Goal: Information Seeking & Learning: Learn about a topic

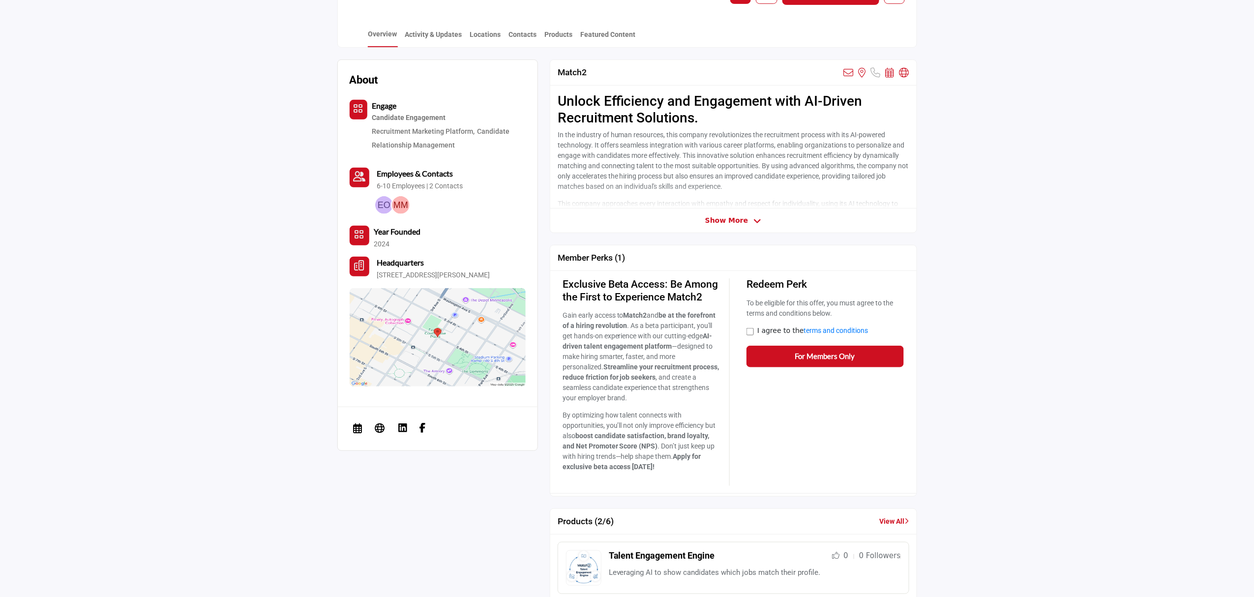
scroll to position [131, 0]
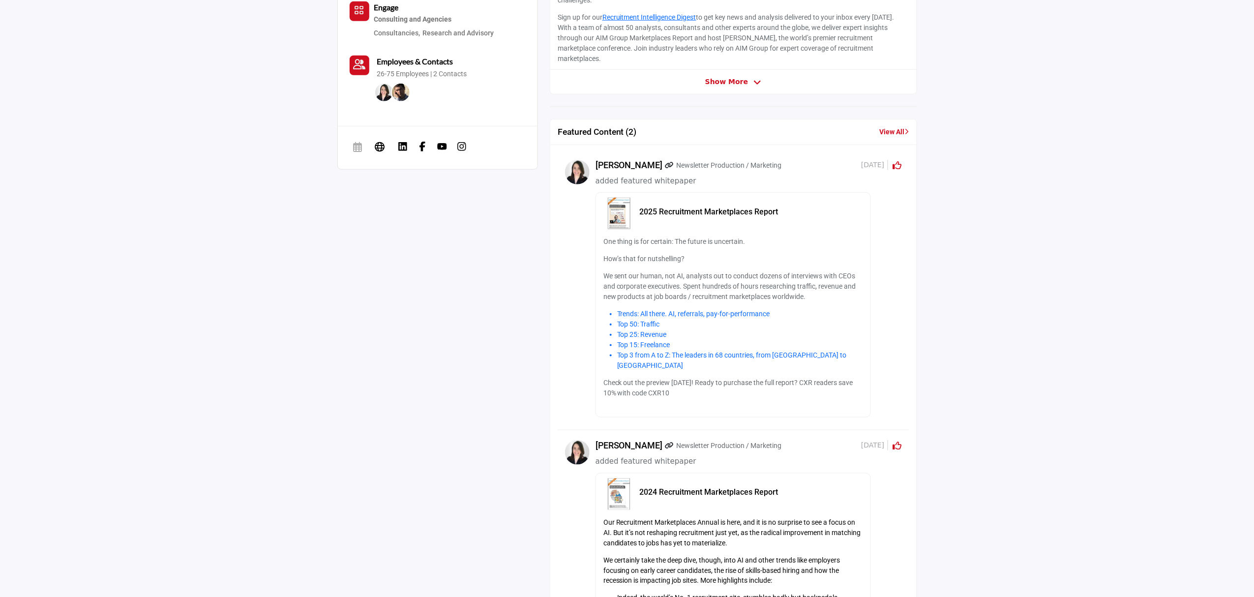
scroll to position [383, 0]
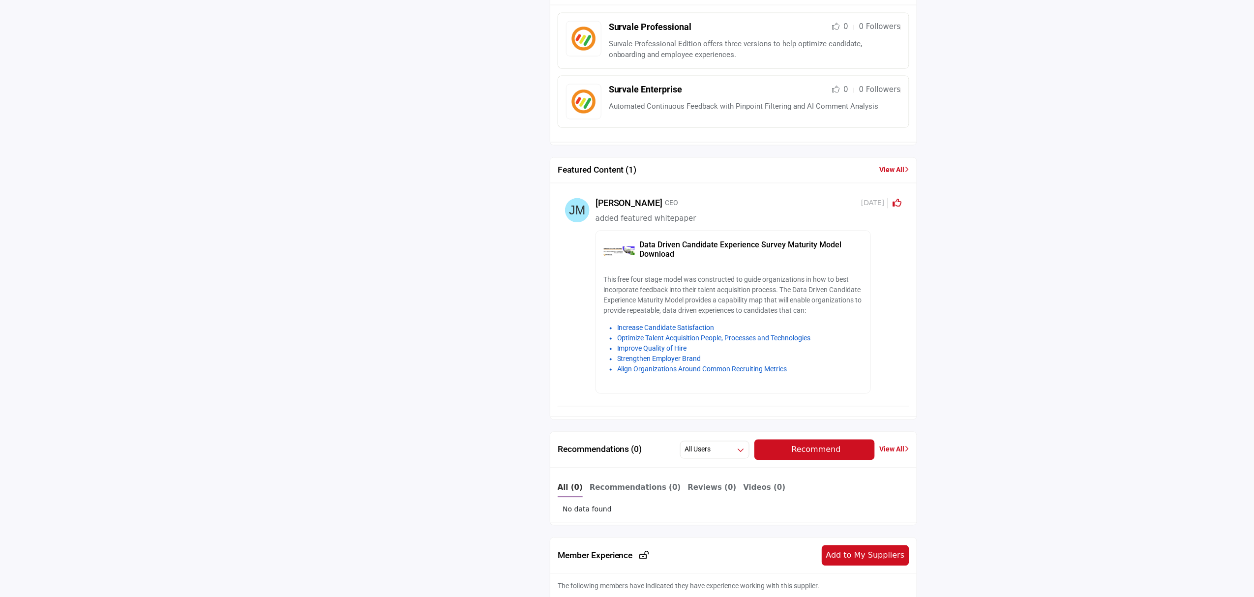
scroll to position [579, 0]
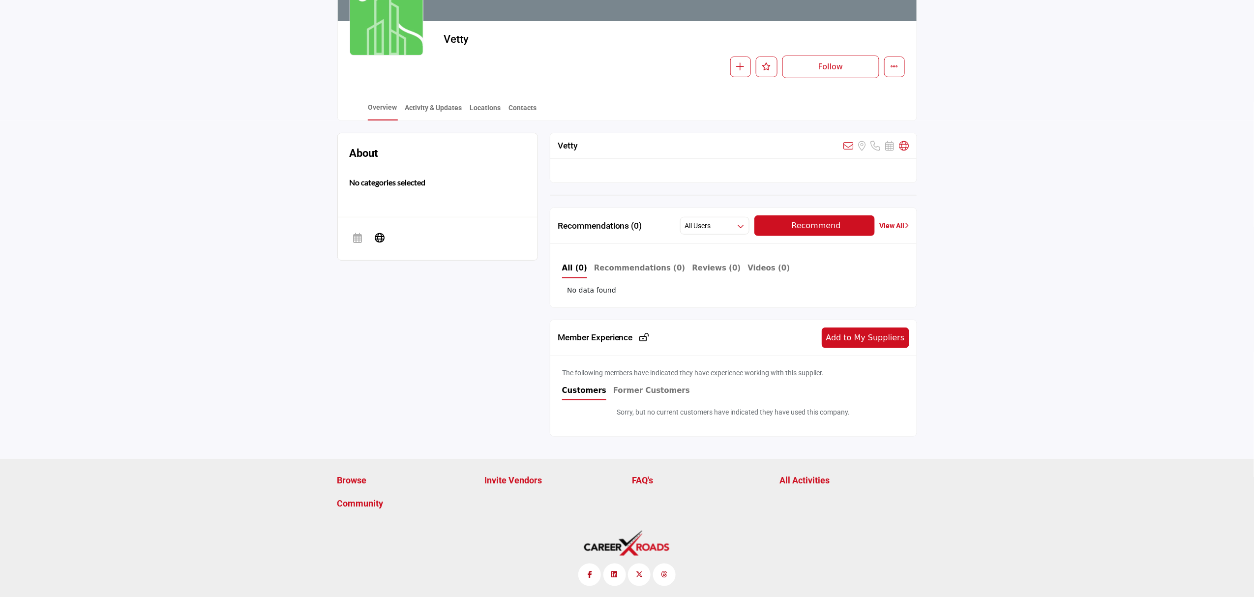
scroll to position [152, 0]
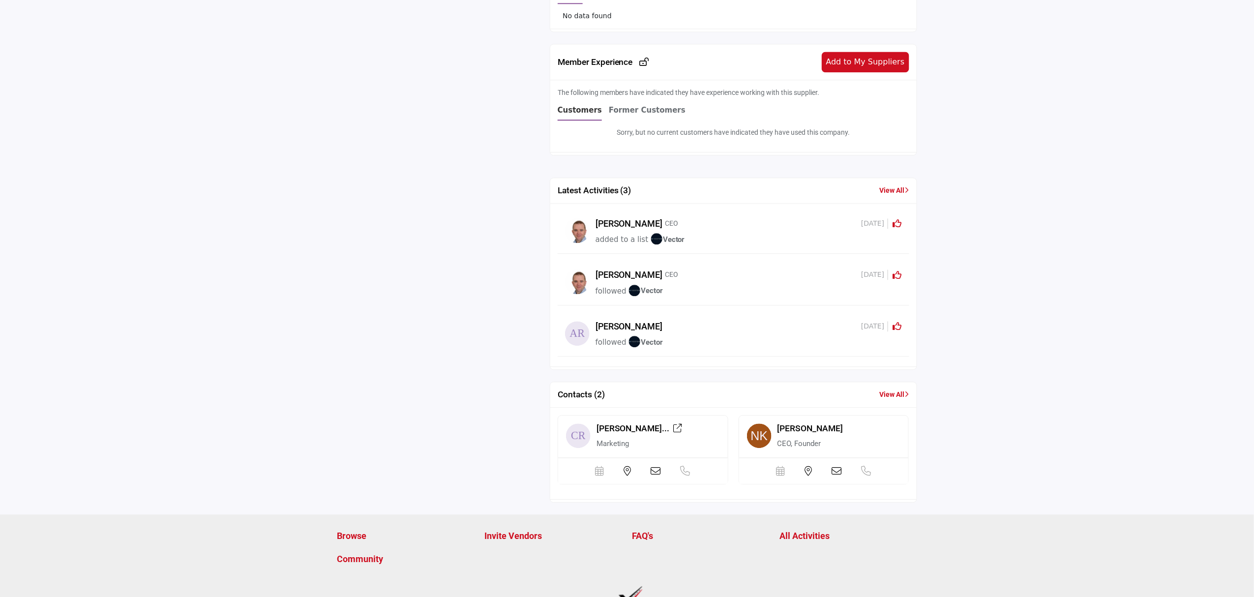
scroll to position [1170, 0]
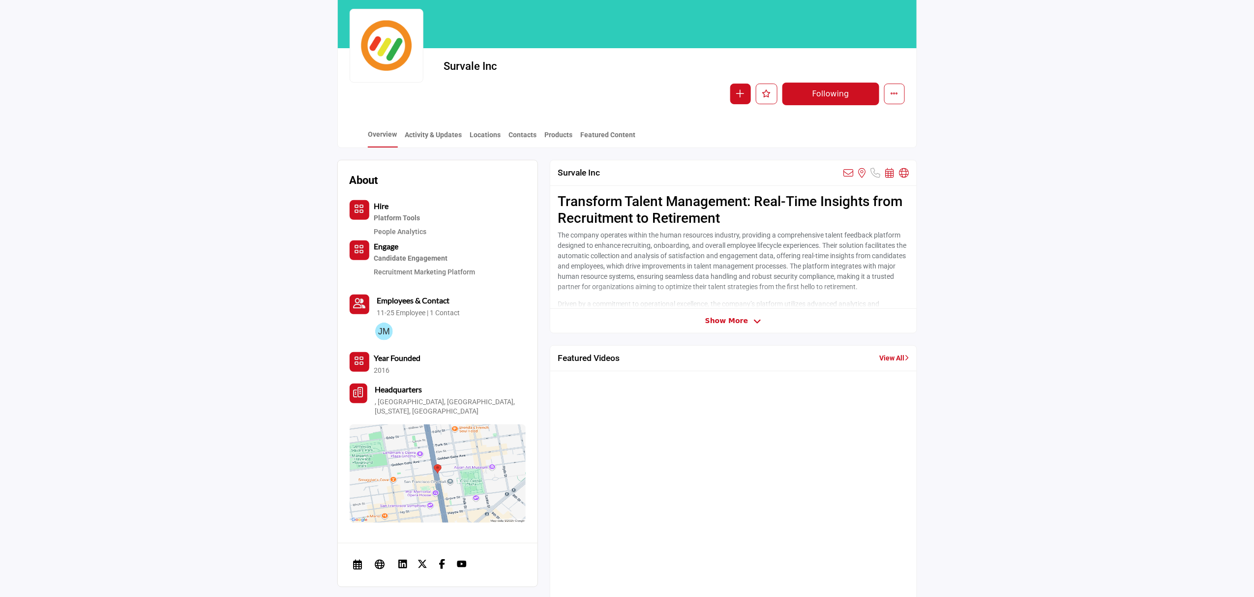
scroll to position [121, 0]
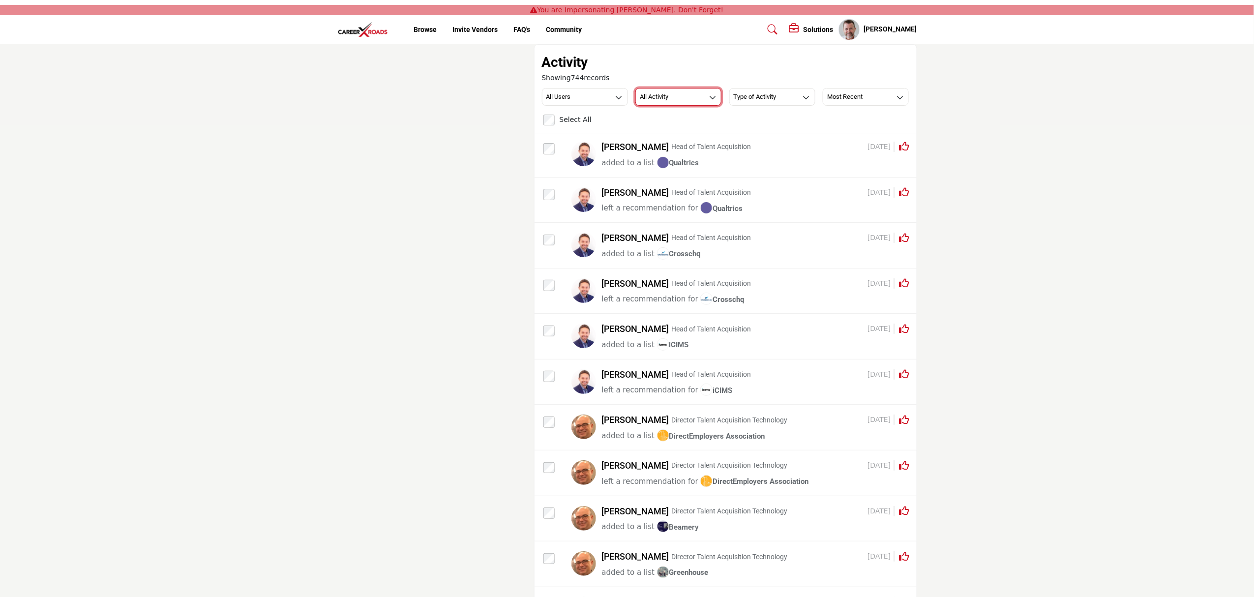
click at [689, 102] on button "All Activity" at bounding box center [679, 97] width 86 height 18
click at [667, 186] on span "Featured Content" at bounding box center [676, 187] width 78 height 14
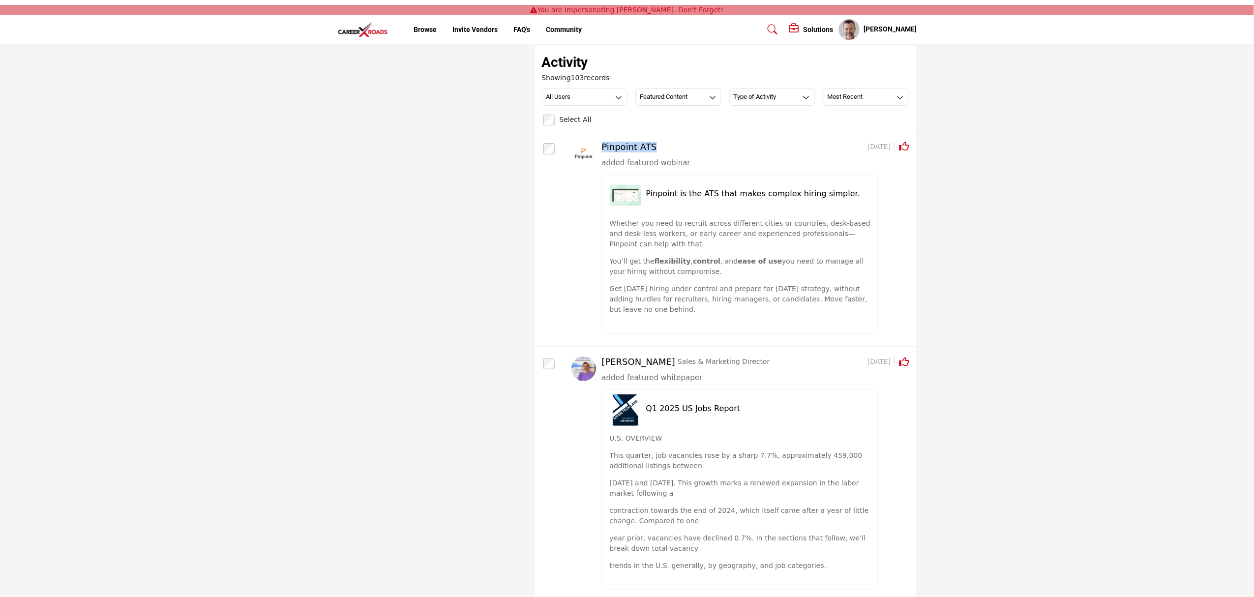
drag, startPoint x: 672, startPoint y: 149, endPoint x: 594, endPoint y: 148, distance: 77.7
click at [594, 148] on div "Pinpoint ATS 1 month ago Click to Rate this activity 0 0" at bounding box center [741, 240] width 338 height 197
copy div "Pinpoint ATS"
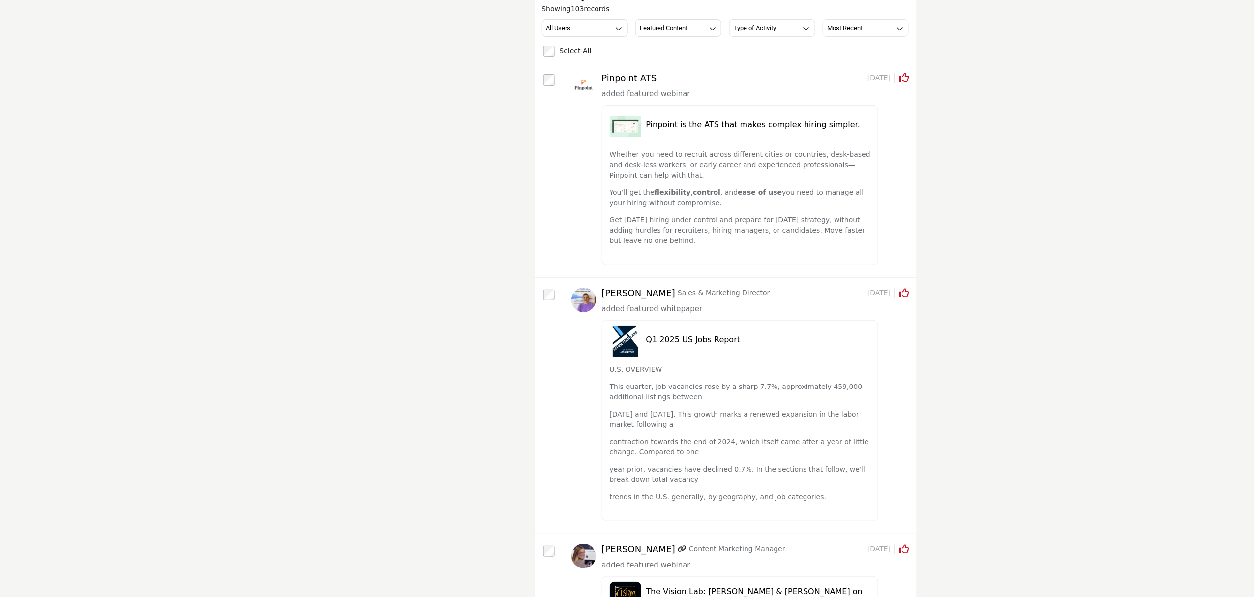
scroll to position [65, 0]
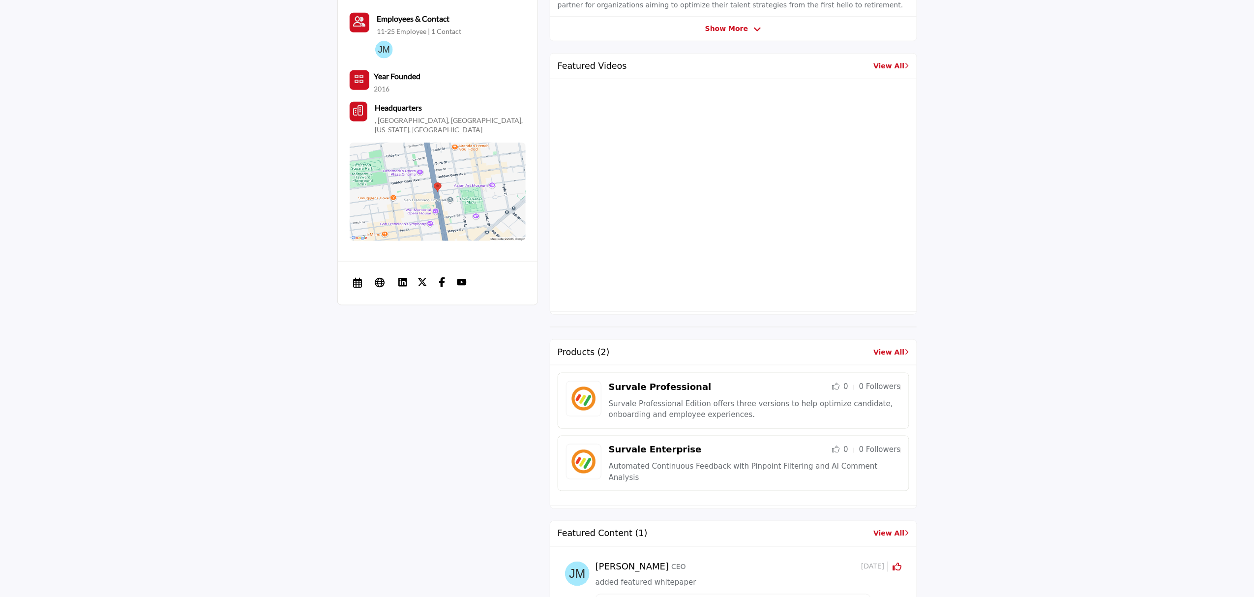
scroll to position [852, 0]
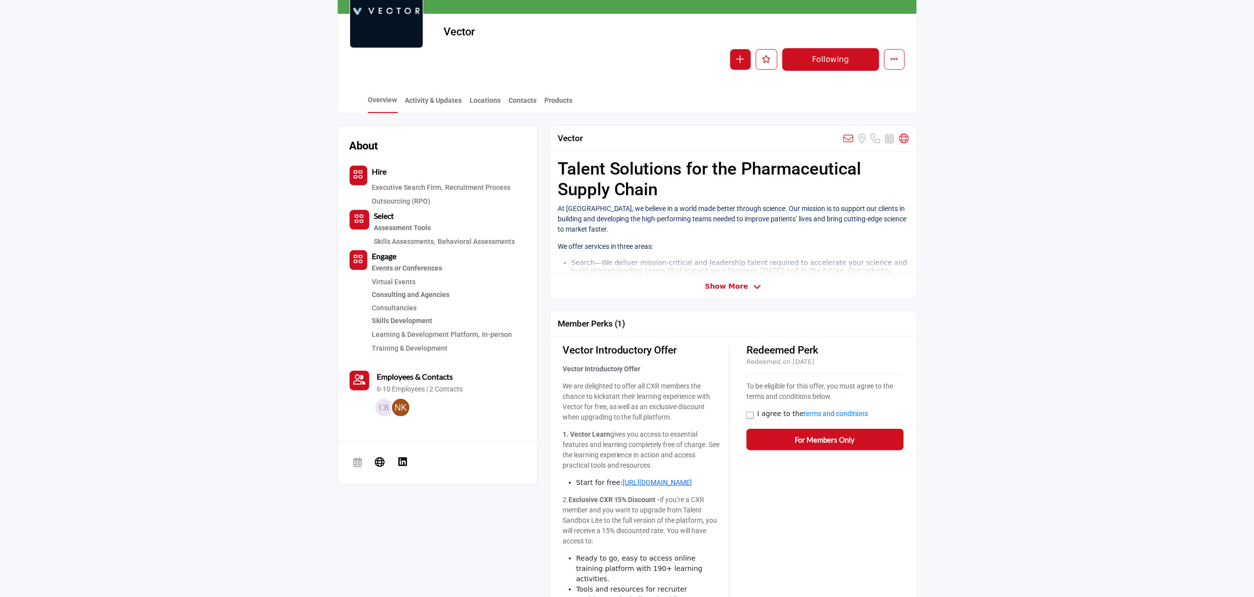
scroll to position [124, 0]
